Goal: Navigation & Orientation: Understand site structure

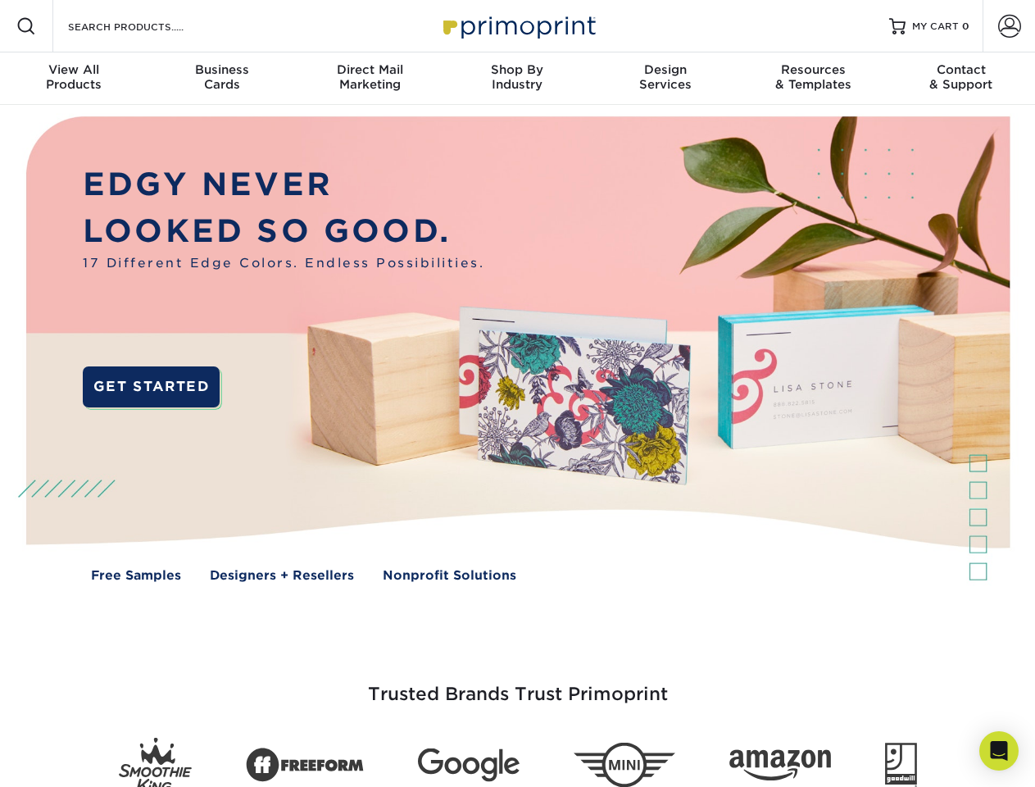
click at [517, 393] on img at bounding box center [517, 361] width 1024 height 512
click at [26, 26] on span at bounding box center [26, 26] width 20 height 20
click at [1009, 26] on span at bounding box center [1009, 26] width 23 height 23
click at [74, 79] on div "View All Products" at bounding box center [73, 76] width 147 height 29
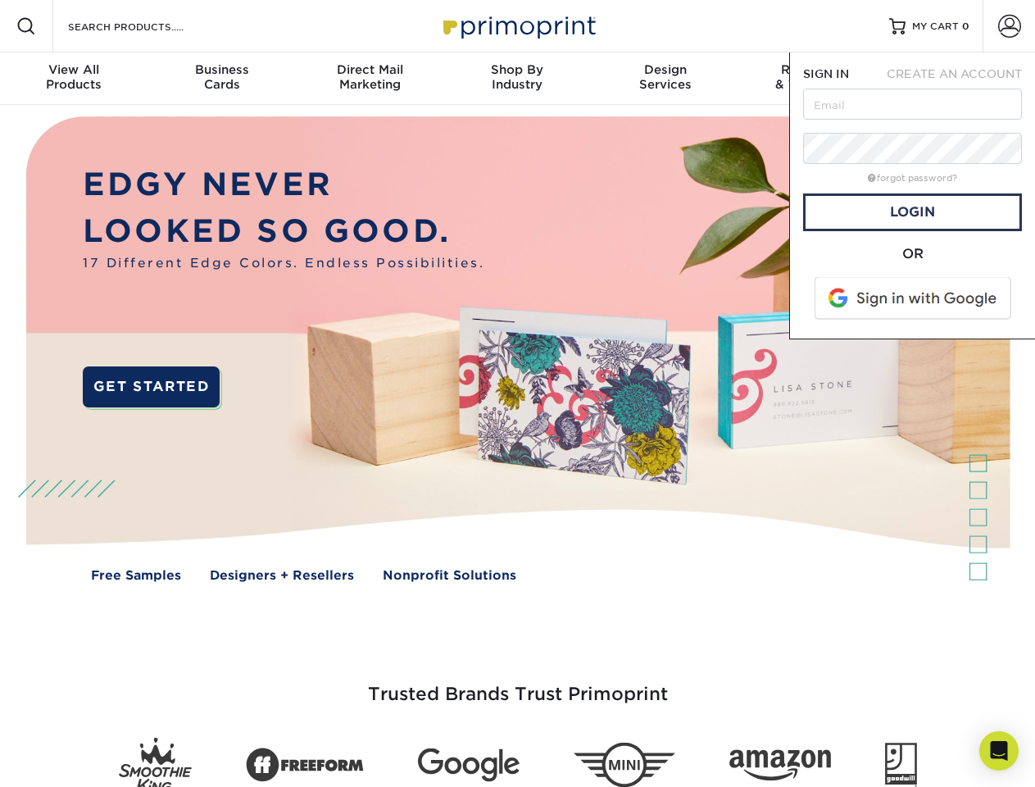
click at [221, 79] on div "Business Cards" at bounding box center [220, 76] width 147 height 29
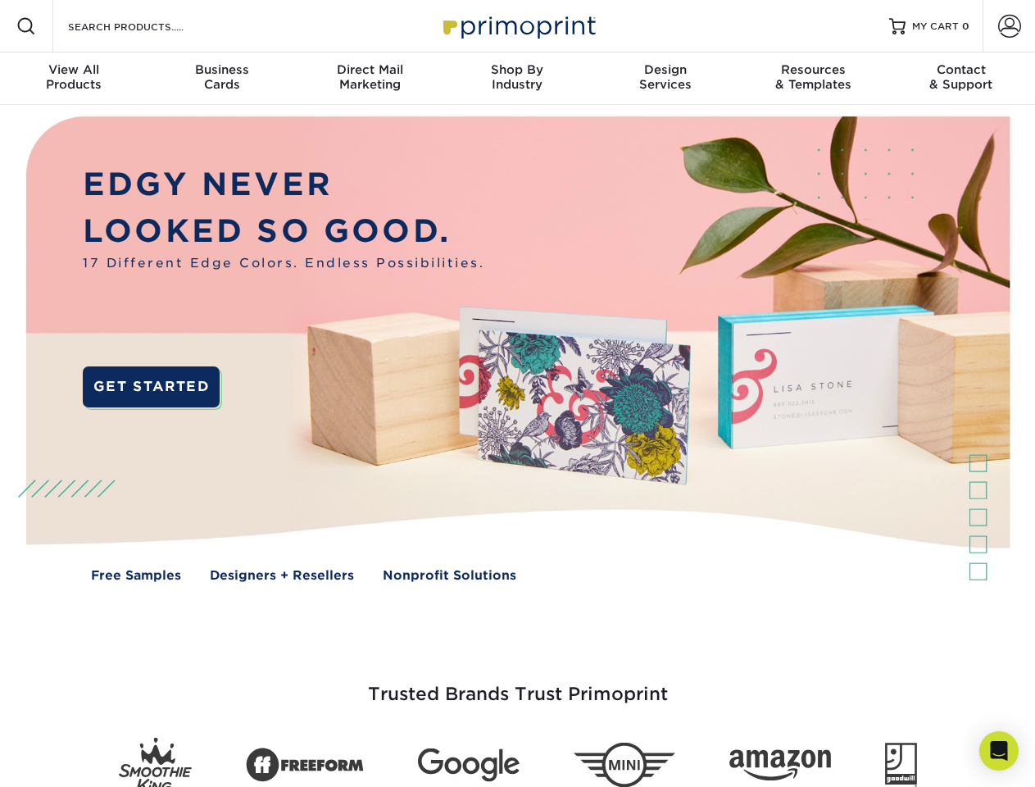
click at [370, 79] on div "Direct Mail Marketing" at bounding box center [369, 76] width 147 height 29
click at [517, 79] on div "Shop By Industry" at bounding box center [516, 76] width 147 height 29
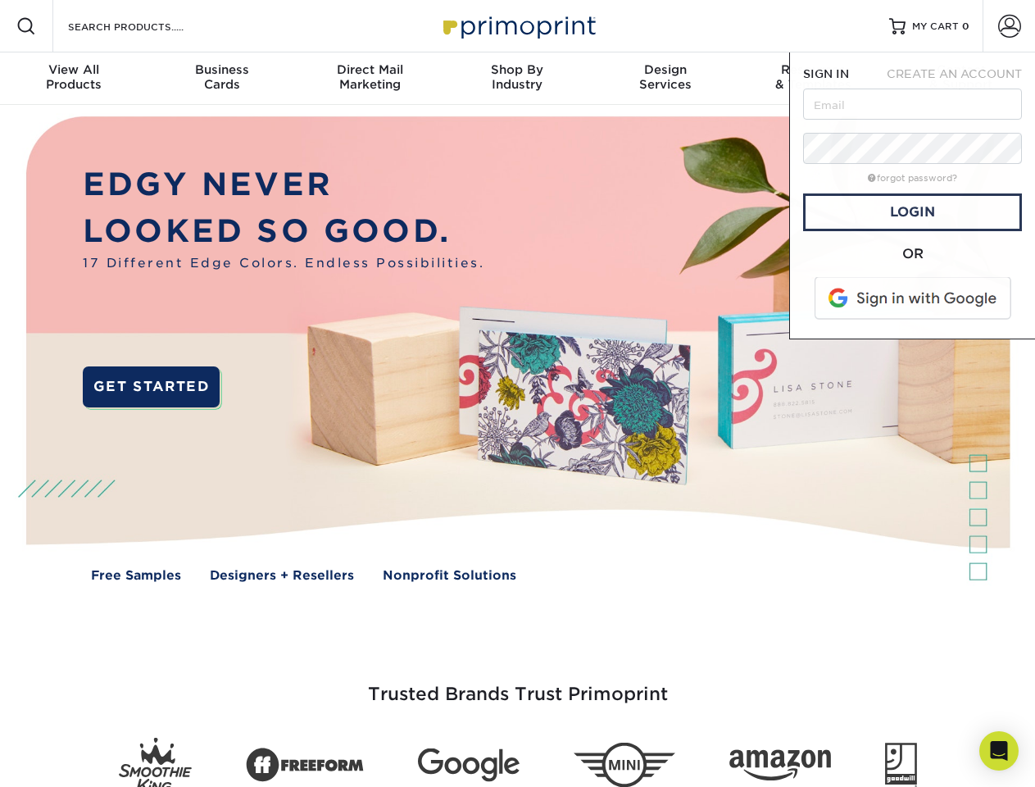
click at [665, 79] on div "Design Services" at bounding box center [665, 76] width 147 height 29
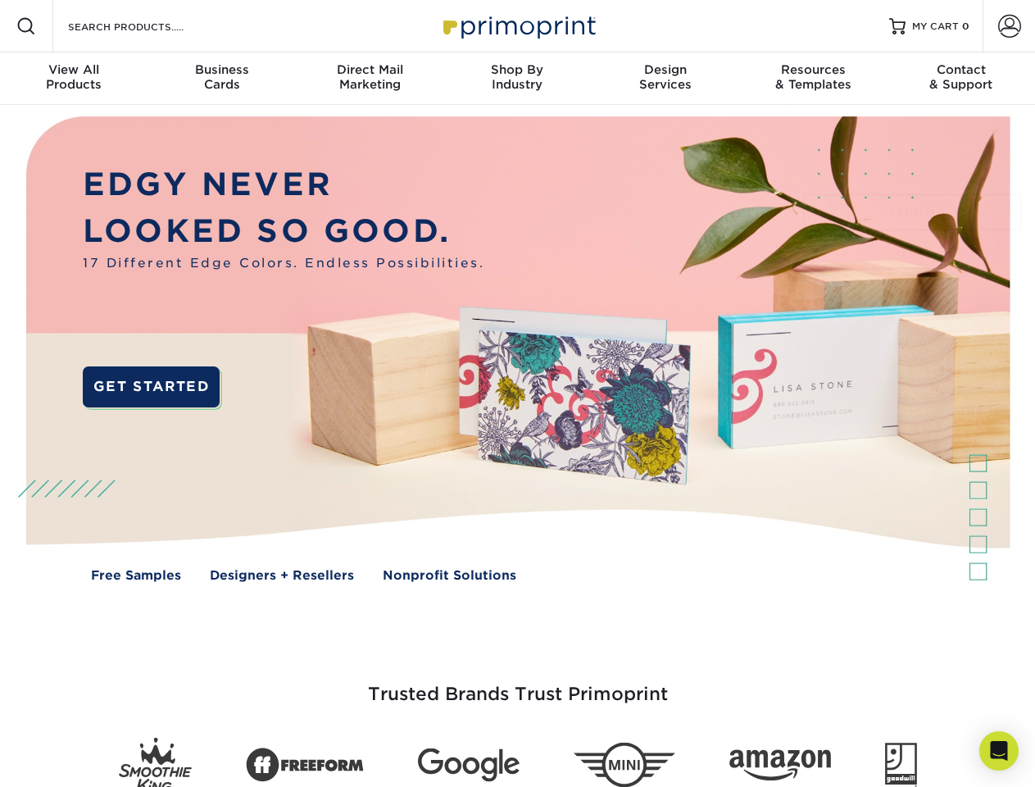
click at [813, 79] on span "SIGN IN" at bounding box center [826, 73] width 46 height 13
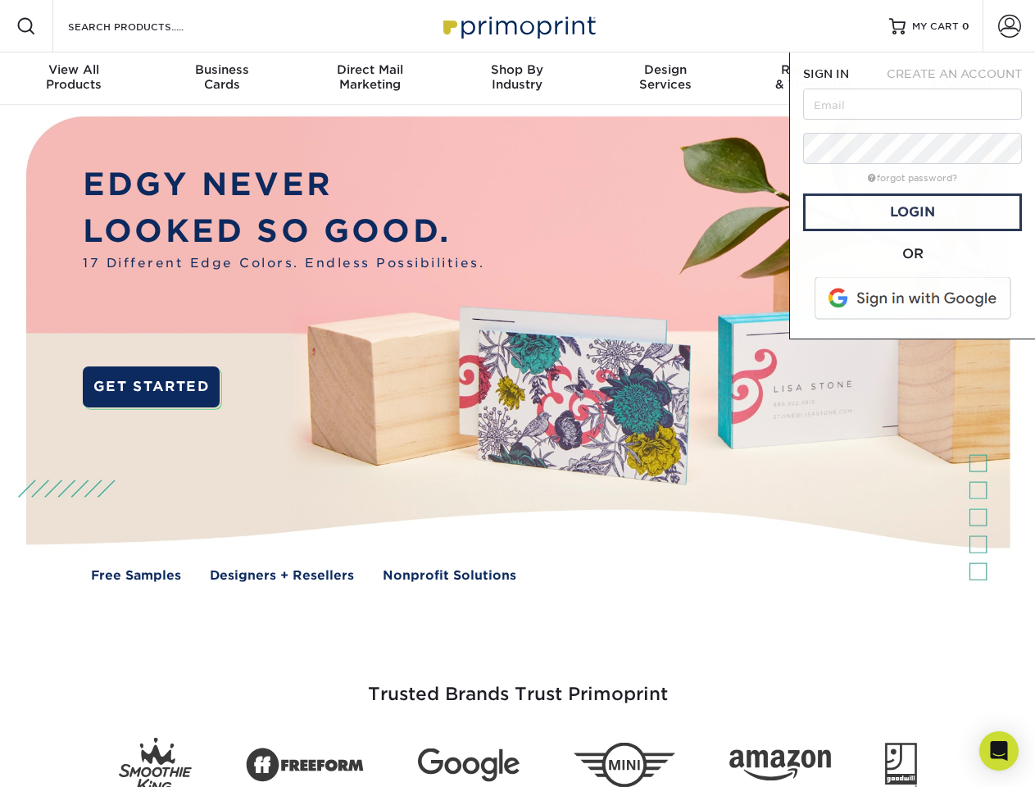
click at [961, 79] on div "Contact & Support" at bounding box center [960, 76] width 147 height 29
